Goal: Information Seeking & Learning: Learn about a topic

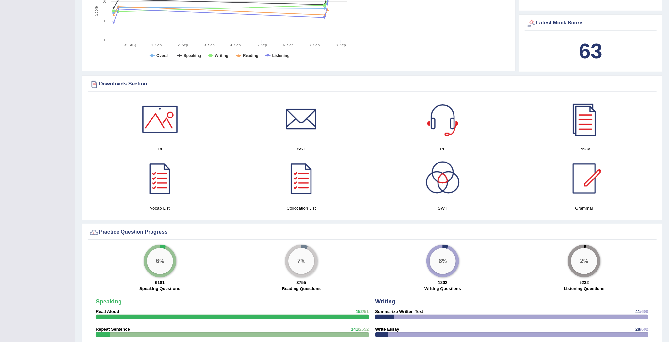
scroll to position [668, 0]
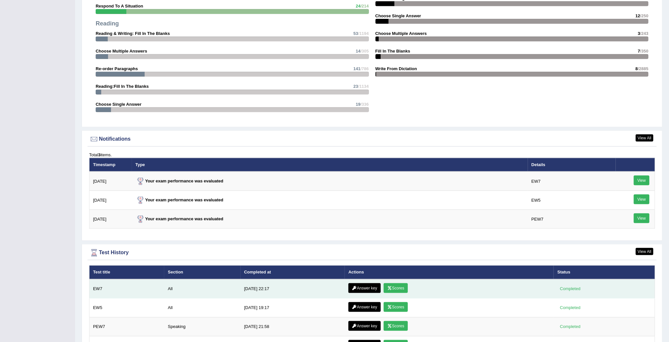
click at [401, 286] on link "Scores" at bounding box center [395, 288] width 24 height 10
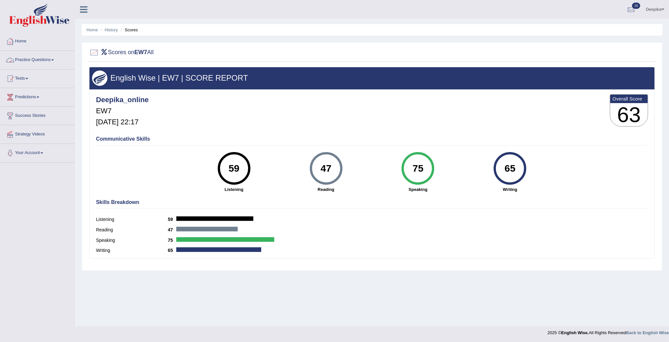
click at [55, 57] on link "Practice Questions" at bounding box center [37, 59] width 74 height 16
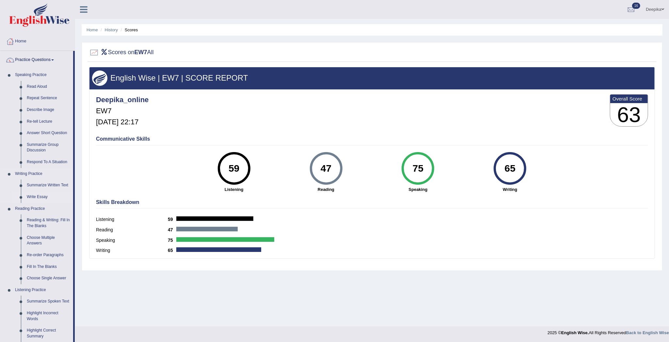
click at [42, 196] on link "Write Essay" at bounding box center [48, 197] width 49 height 12
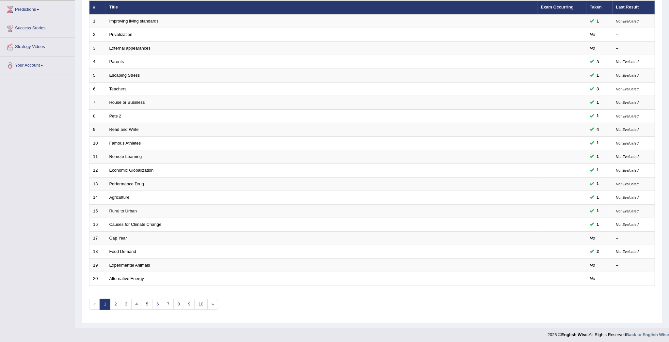
scroll to position [93, 0]
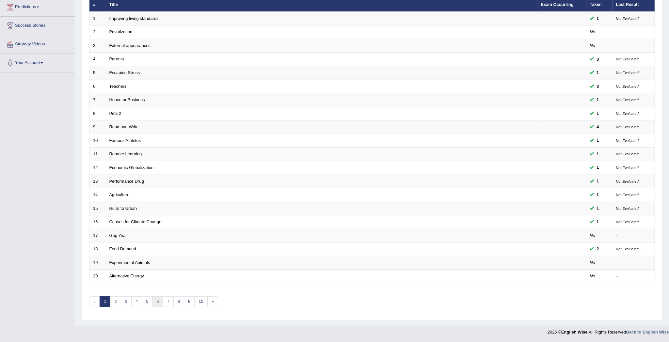
click at [154, 302] on link "6" at bounding box center [157, 301] width 11 height 11
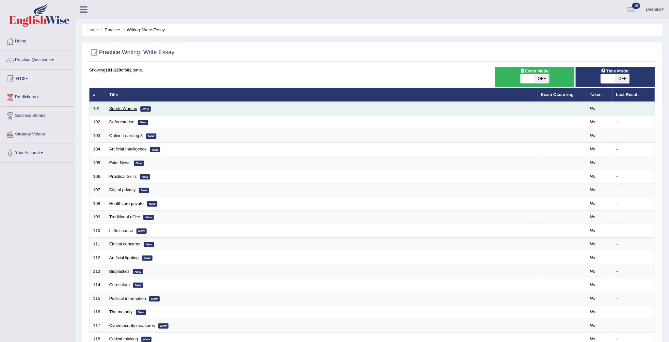
click at [120, 108] on link "Sports Women" at bounding box center [123, 108] width 28 height 5
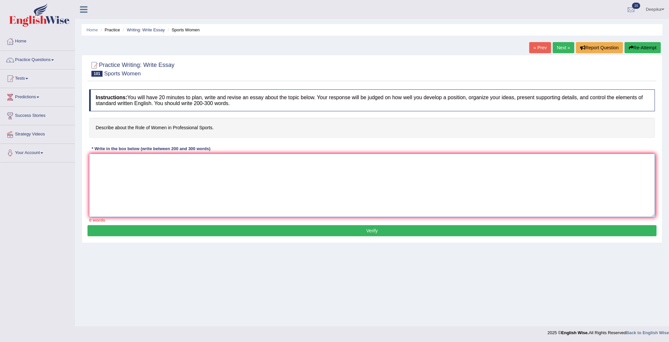
click at [110, 170] on textarea at bounding box center [371, 185] width 565 height 63
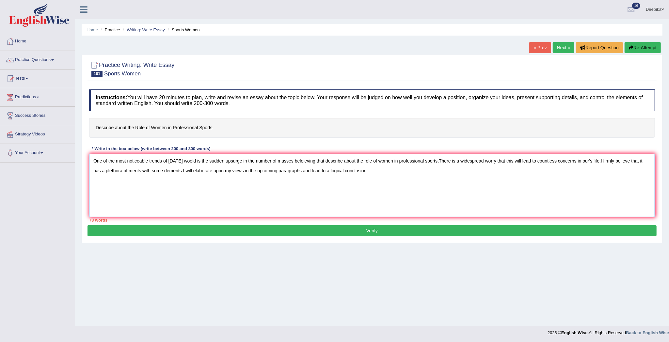
click at [359, 170] on textarea "One of the most noticeable trends of today's woeld is the sudden upsurge in the…" at bounding box center [371, 185] width 565 height 63
click at [385, 171] on textarea "One of the most noticeable trends of today's woeld is the sudden upsurge in the…" at bounding box center [371, 185] width 565 height 63
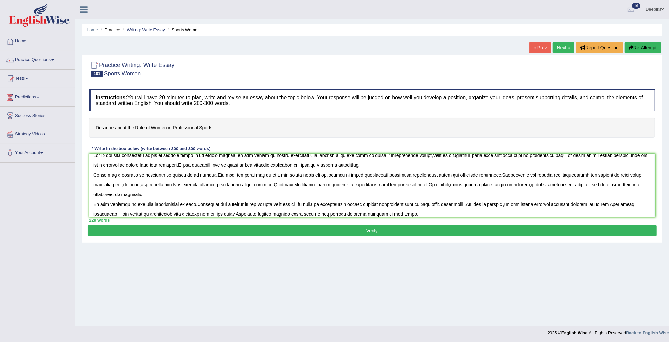
scroll to position [15, 0]
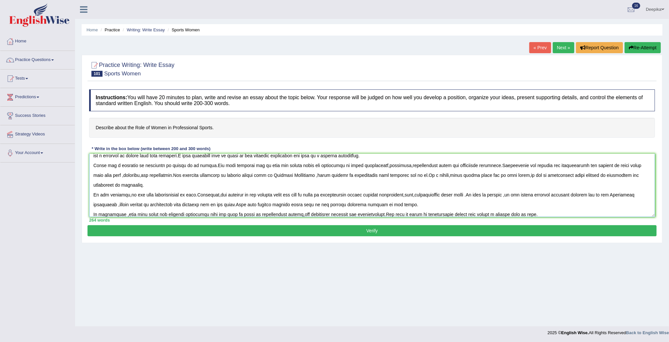
type textarea "One of the most noticeable trends of today's woeld is the sudden upsurge in the…"
click at [373, 232] on button "Verify" at bounding box center [371, 230] width 569 height 11
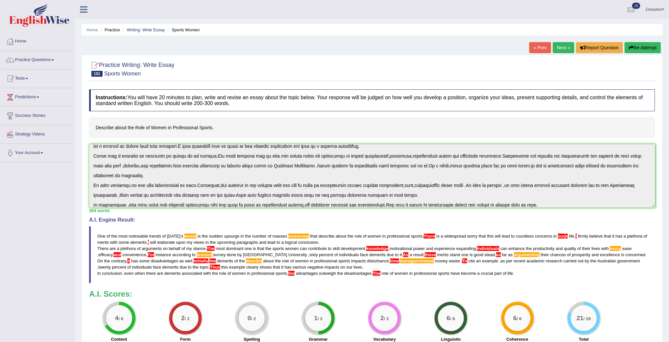
click at [563, 47] on link "Next »" at bounding box center [563, 47] width 22 height 11
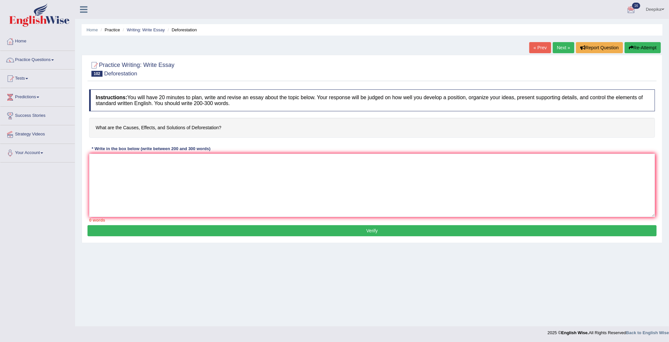
click at [564, 48] on link "Next »" at bounding box center [563, 47] width 22 height 11
click at [565, 49] on link "Next »" at bounding box center [563, 47] width 22 height 11
click at [54, 61] on link "Practice Questions" at bounding box center [37, 59] width 74 height 16
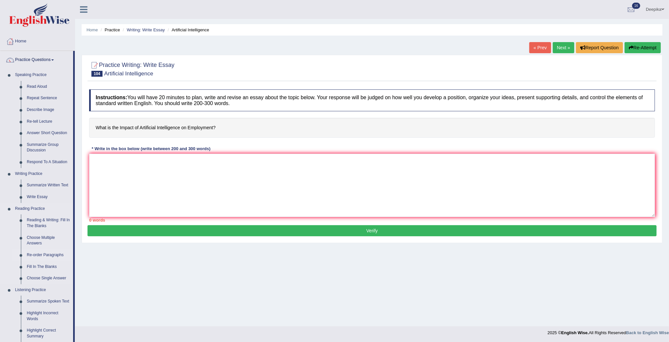
click at [38, 255] on link "Re-order Paragraphs" at bounding box center [48, 255] width 49 height 12
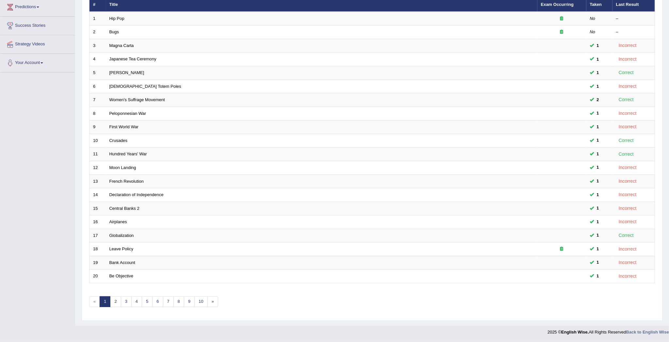
scroll to position [93, 0]
click at [163, 303] on link "6" at bounding box center [157, 301] width 11 height 11
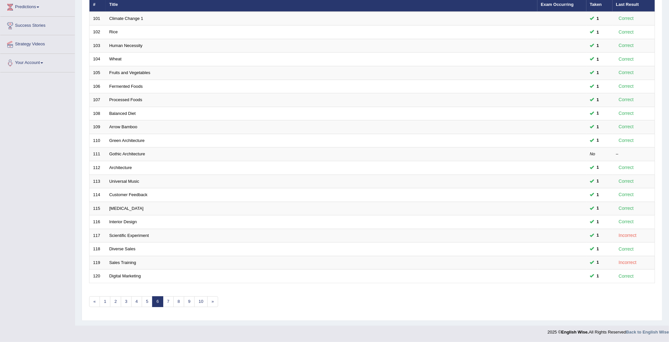
scroll to position [93, 0]
click at [168, 304] on link "7" at bounding box center [168, 301] width 11 height 11
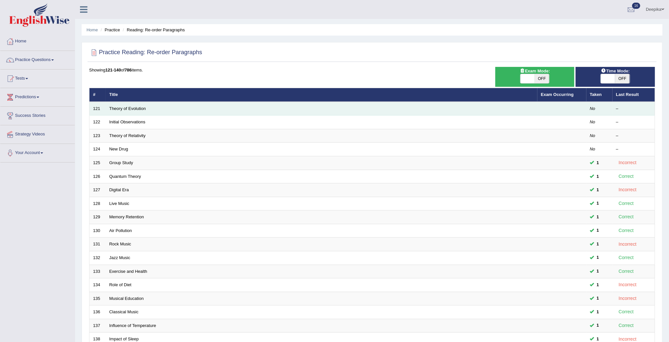
click at [150, 108] on td "Theory of Evolution" at bounding box center [321, 109] width 431 height 14
click at [127, 112] on td "Theory of Evolution" at bounding box center [321, 109] width 431 height 14
click at [127, 108] on link "Theory of Evolution" at bounding box center [127, 108] width 37 height 5
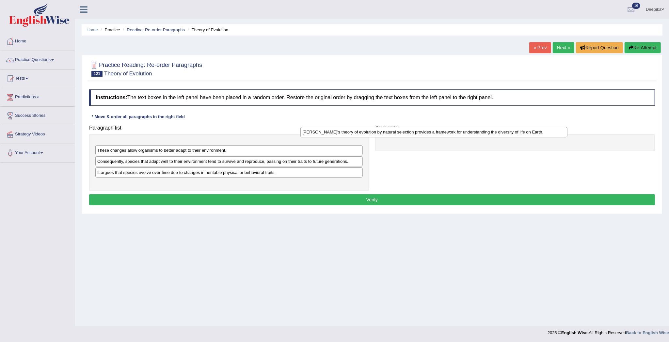
drag, startPoint x: 118, startPoint y: 181, endPoint x: 415, endPoint y: 115, distance: 304.3
click at [385, 127] on div "[PERSON_NAME]'s theory of evolution by natural selection provides a framework f…" at bounding box center [433, 132] width 267 height 10
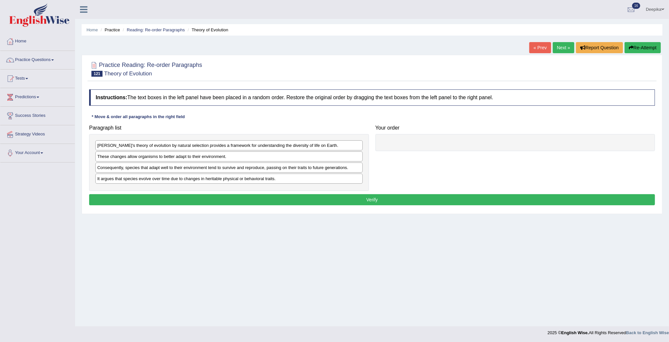
click at [422, 123] on div "Your order" at bounding box center [515, 136] width 286 height 29
drag, startPoint x: 422, startPoint y: 123, endPoint x: 310, endPoint y: 151, distance: 115.0
click at [310, 151] on div "Paragraph list Darwin's theory of evolution by natural selection provides a fra…" at bounding box center [372, 156] width 572 height 69
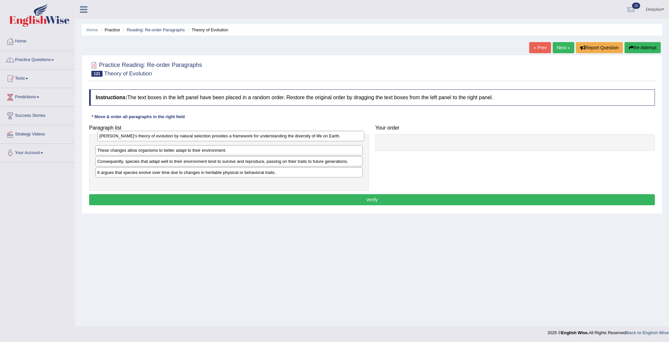
click at [311, 141] on div "Darwin's theory of evolution by natural selection provides a framework for unde…" at bounding box center [230, 136] width 267 height 10
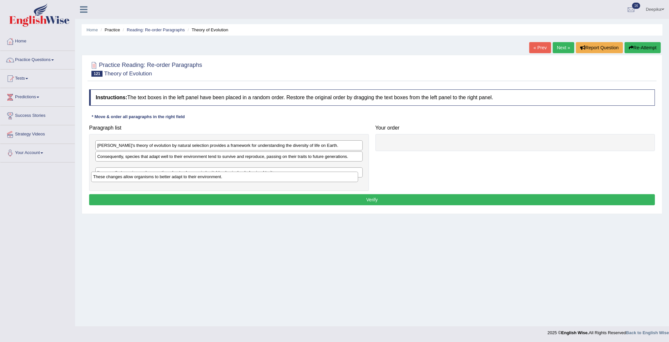
drag, startPoint x: 311, startPoint y: 153, endPoint x: 306, endPoint y: 148, distance: 6.7
click at [306, 172] on div "These changes allow organisms to better adapt to their environment." at bounding box center [224, 177] width 267 height 10
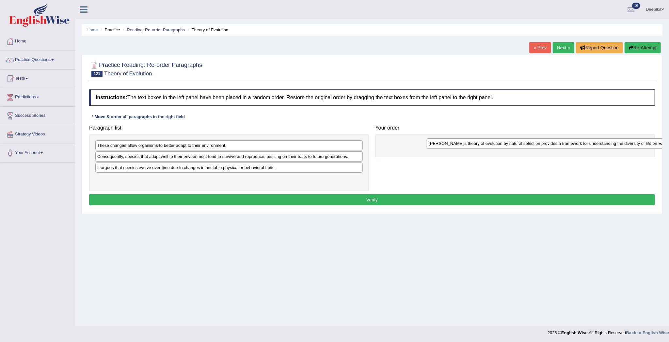
drag, startPoint x: 311, startPoint y: 142, endPoint x: 616, endPoint y: 142, distance: 305.1
click at [619, 142] on div "Darwin's theory of evolution by natural selection provides a framework for unde…" at bounding box center [559, 143] width 267 height 10
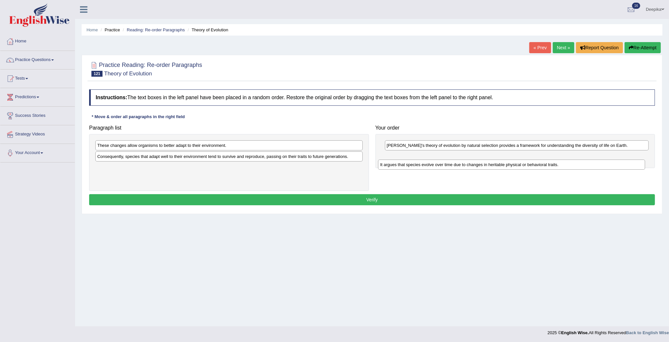
drag, startPoint x: 250, startPoint y: 170, endPoint x: 532, endPoint y: 165, distance: 282.6
click at [532, 166] on div "It argues that species evolve over time due to changes in heritable physical or…" at bounding box center [511, 165] width 267 height 10
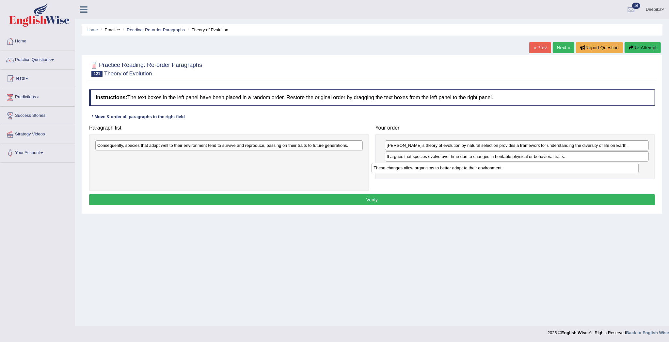
drag, startPoint x: 349, startPoint y: 149, endPoint x: 639, endPoint y: 175, distance: 290.9
click at [638, 173] on div "These changes allow organisms to better adapt to their environment." at bounding box center [504, 168] width 267 height 10
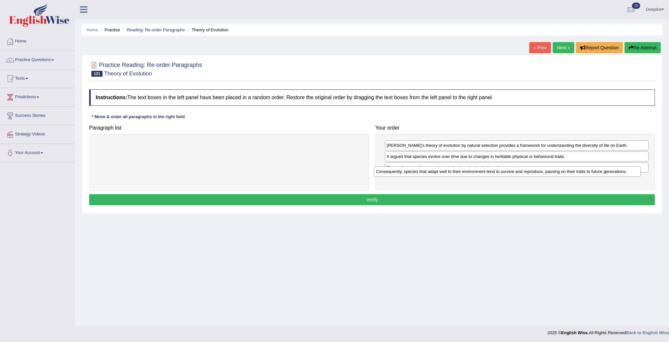
drag, startPoint x: 296, startPoint y: 143, endPoint x: 575, endPoint y: 169, distance: 279.5
click at [575, 169] on div "Consequently, species that adapt well to their environment tend to survive and …" at bounding box center [507, 171] width 267 height 10
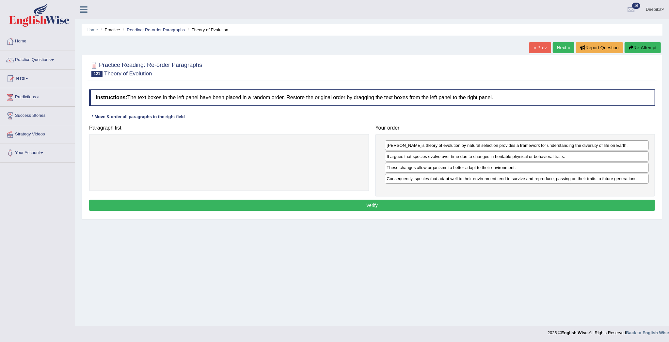
click at [562, 203] on button "Verify" at bounding box center [371, 205] width 565 height 11
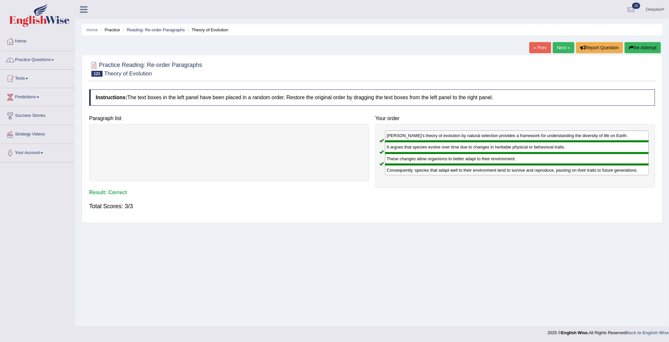
click at [557, 44] on link "Next »" at bounding box center [563, 47] width 22 height 11
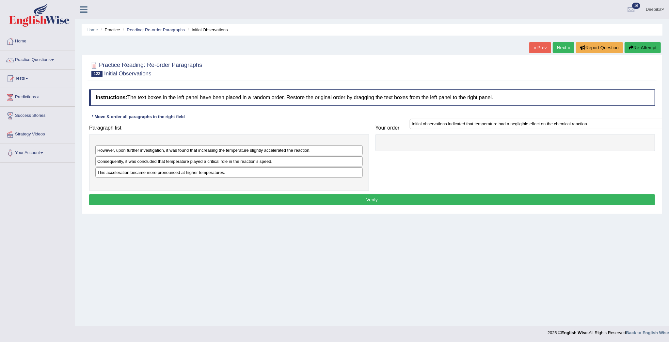
drag, startPoint x: 239, startPoint y: 144, endPoint x: 523, endPoint y: 142, distance: 283.2
click at [523, 129] on div "Initial observations indicated that temperature had a negligible effect on the …" at bounding box center [542, 124] width 267 height 10
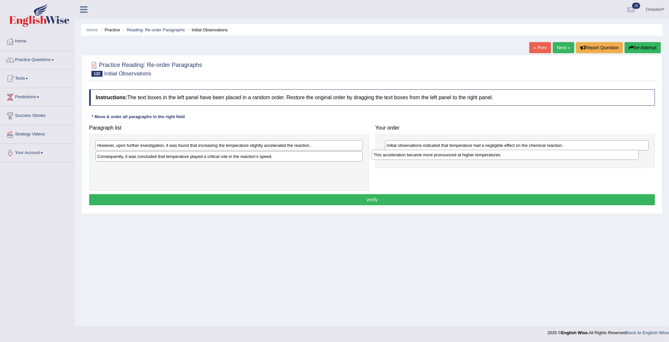
drag, startPoint x: 317, startPoint y: 170, endPoint x: 598, endPoint y: 162, distance: 281.0
click at [598, 160] on div "This acceleration became more pronounced at higher temperatures." at bounding box center [504, 155] width 267 height 10
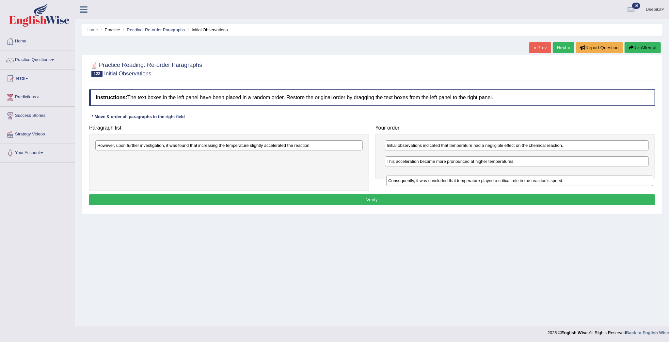
drag, startPoint x: 333, startPoint y: 157, endPoint x: 608, endPoint y: 173, distance: 275.2
click at [608, 176] on div "Consequently, it was concluded that temperature played a critical role in the r…" at bounding box center [519, 181] width 267 height 10
drag, startPoint x: 564, startPoint y: 155, endPoint x: 564, endPoint y: 172, distance: 17.0
click at [564, 172] on div "Consequently, it was concluded that temperature played a critical role in the r…" at bounding box center [516, 174] width 264 height 10
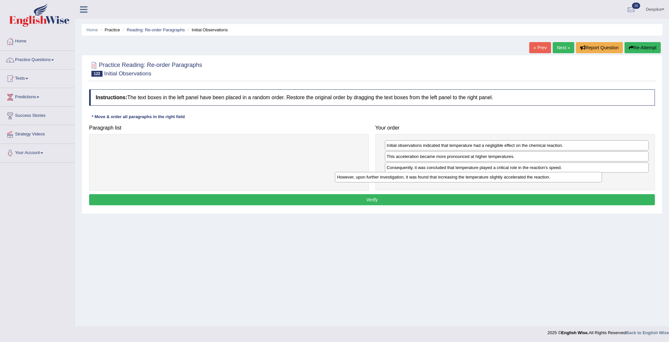
drag, startPoint x: 354, startPoint y: 146, endPoint x: 593, endPoint y: 178, distance: 241.6
click at [593, 178] on div "However, upon further investigation, it was found that increasing the temperatu…" at bounding box center [468, 177] width 267 height 10
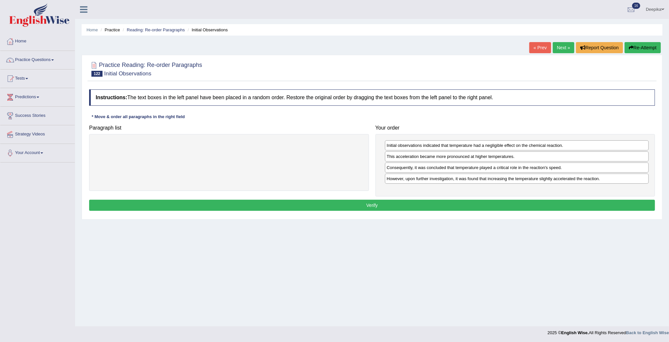
click at [564, 207] on button "Verify" at bounding box center [371, 205] width 565 height 11
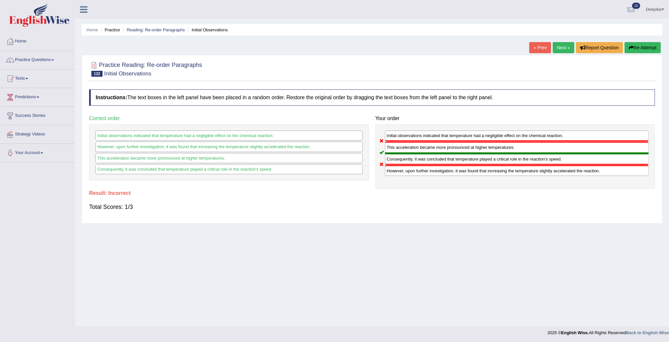
click at [558, 41] on div "Home Practice Reading: Re-order Paragraphs Initial Observations « Prev Next » R…" at bounding box center [371, 163] width 593 height 326
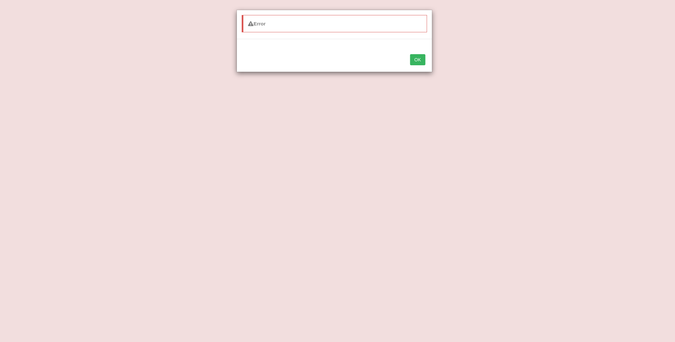
click at [418, 57] on button "OK" at bounding box center [417, 59] width 15 height 11
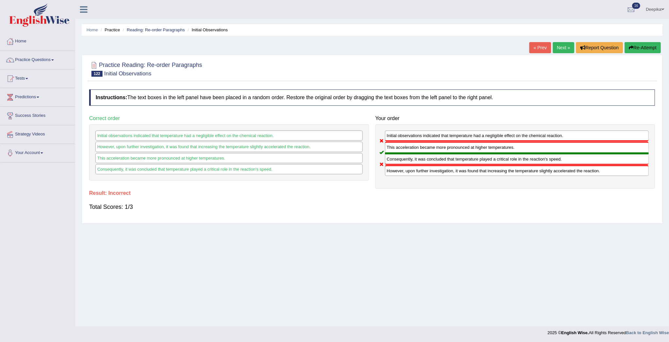
click at [558, 49] on link "Next »" at bounding box center [563, 47] width 22 height 11
